Goal: Task Accomplishment & Management: Use online tool/utility

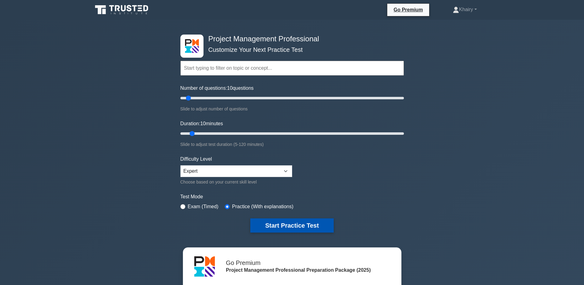
click at [301, 225] on button "Start Practice Test" at bounding box center [291, 225] width 83 height 14
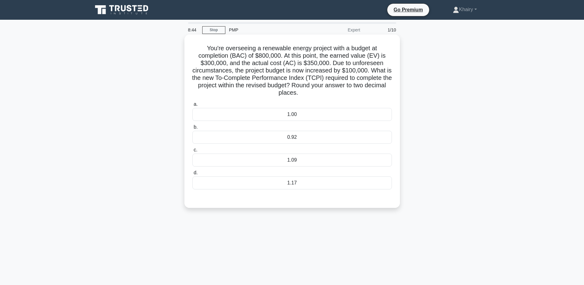
click at [302, 156] on div "1.09" at bounding box center [292, 159] width 200 height 13
click at [192, 152] on input "c. 1.09" at bounding box center [192, 150] width 0 height 4
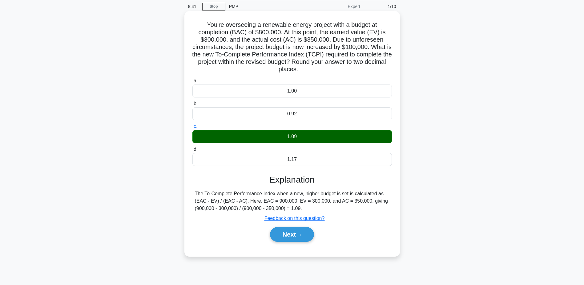
scroll to position [48, 0]
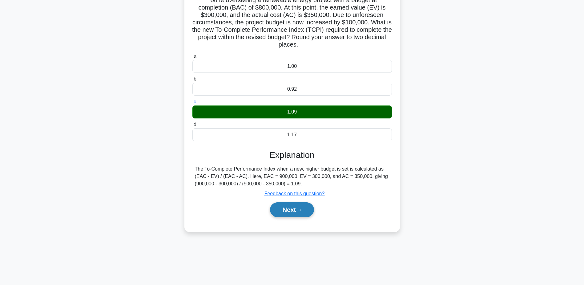
click at [290, 210] on button "Next" at bounding box center [292, 209] width 44 height 15
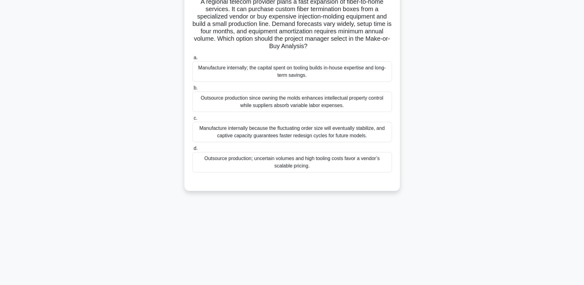
scroll to position [0, 0]
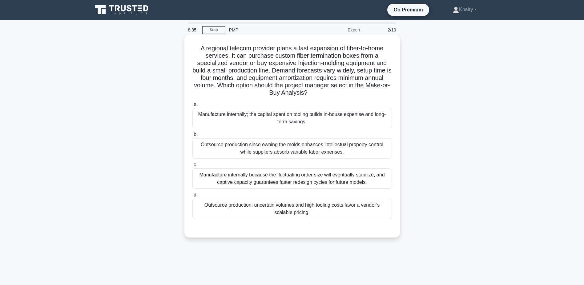
drag, startPoint x: 196, startPoint y: 42, endPoint x: 337, endPoint y: 92, distance: 149.5
click at [337, 92] on div "A regional telecom provider plans a fast expansion of fiber-to-home services. I…" at bounding box center [292, 136] width 211 height 198
copy h5 "A regional telecom provider plans a fast expansion of fiber-to-home services. I…"
click at [273, 210] on div "Outsource production; uncertain volumes and high tooling costs favor a vendor’s…" at bounding box center [292, 208] width 200 height 20
click at [192, 197] on input "d. Outsource production; uncertain volumes and high tooling costs favor a vendo…" at bounding box center [192, 195] width 0 height 4
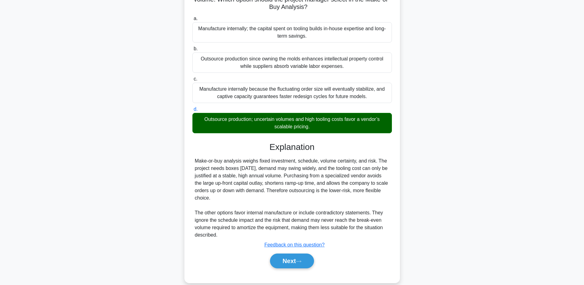
scroll to position [95, 0]
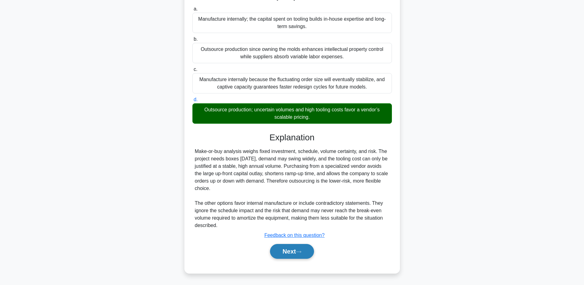
click at [295, 247] on button "Next" at bounding box center [292, 251] width 44 height 15
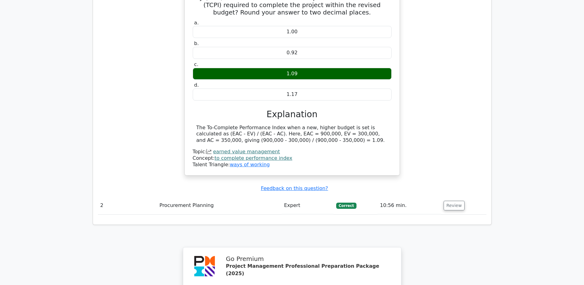
scroll to position [554, 0]
